Goal: Navigation & Orientation: Find specific page/section

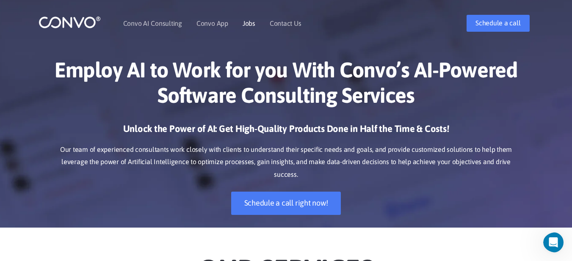
click at [242, 27] on link "Jobs" at bounding box center [248, 23] width 13 height 7
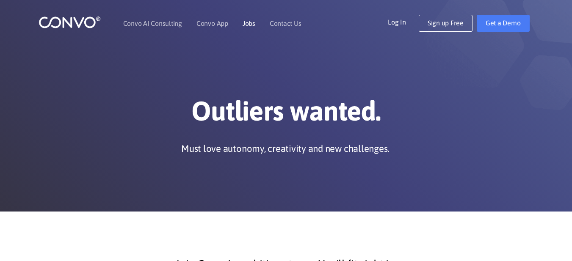
click at [249, 21] on link "Jobs" at bounding box center [248, 23] width 13 height 7
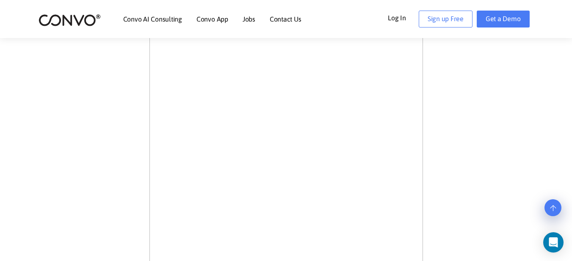
scroll to position [311, 0]
